Goal: Task Accomplishment & Management: Manage account settings

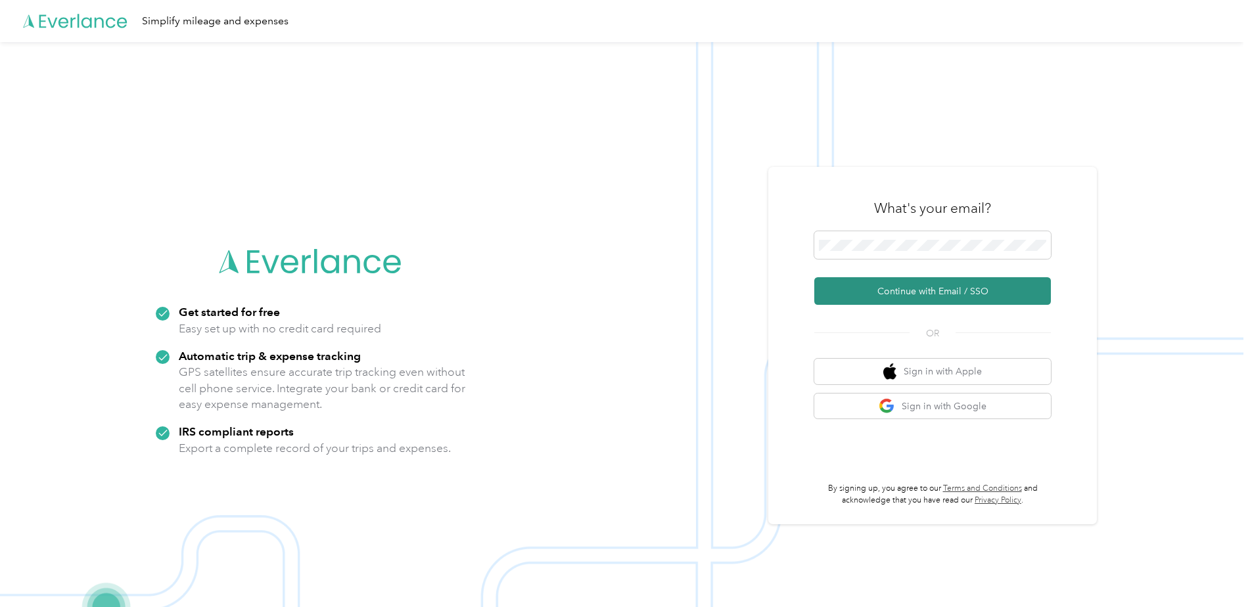
click at [897, 294] on button "Continue with Email / SSO" at bounding box center [932, 291] width 237 height 28
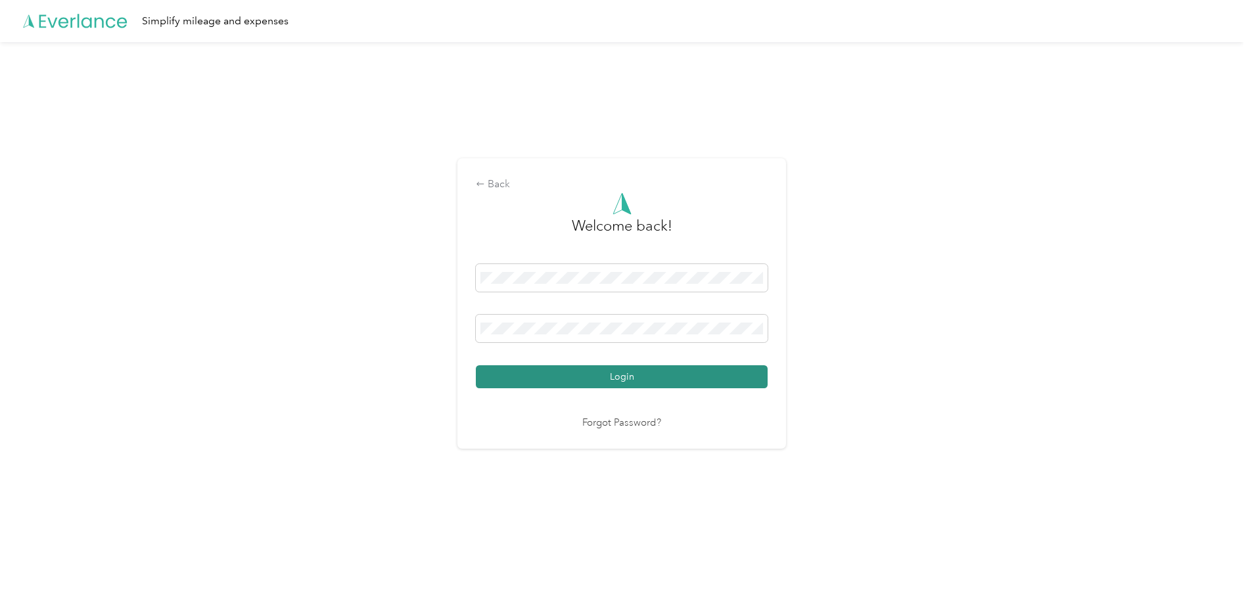
click at [660, 381] on button "Login" at bounding box center [622, 376] width 292 height 23
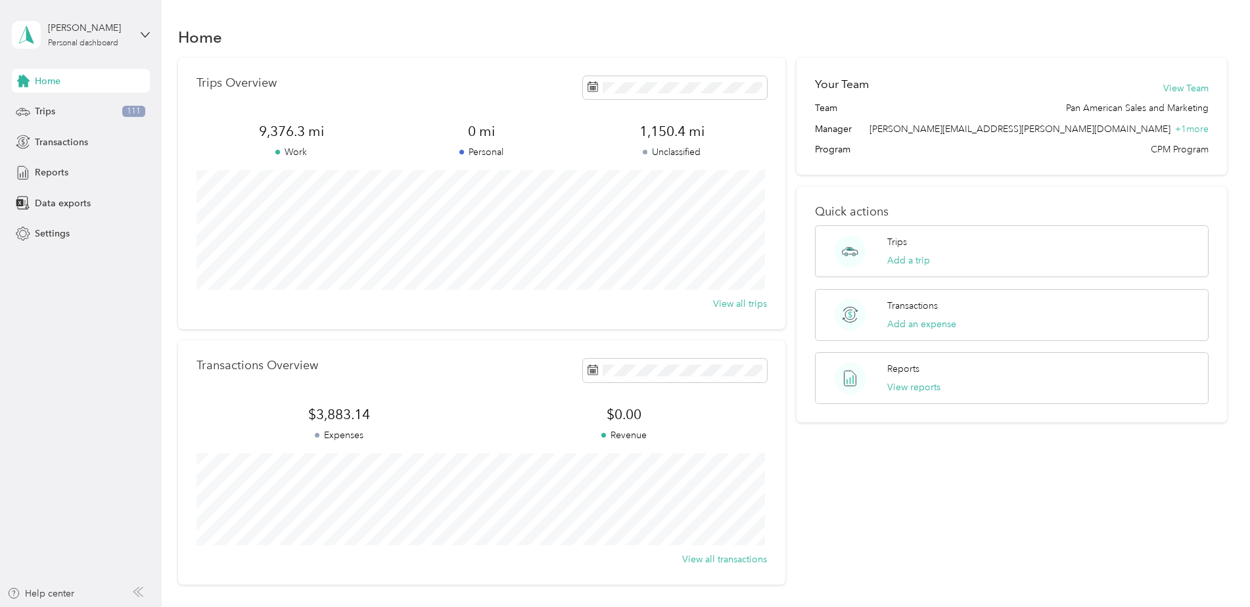
click at [70, 189] on div "Home Trips 111 Transactions Reports Data exports Settings" at bounding box center [81, 157] width 138 height 177
click at [71, 175] on div "Reports" at bounding box center [81, 173] width 138 height 24
